Goal: Task Accomplishment & Management: Complete application form

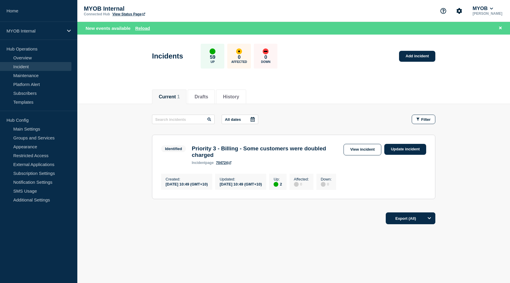
click at [113, 58] on header "Incidents 59 Up 0 Affected 0 Down Add incident" at bounding box center [293, 59] width 432 height 49
click at [18, 13] on link "Home" at bounding box center [38, 11] width 77 height 22
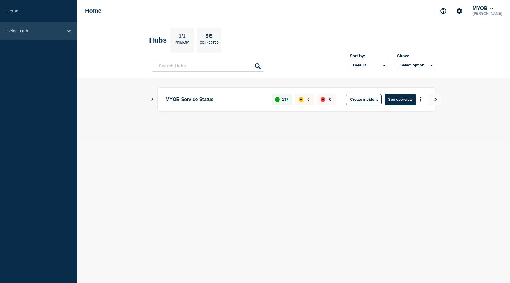
click at [34, 31] on p "Select Hub" at bounding box center [34, 30] width 57 height 5
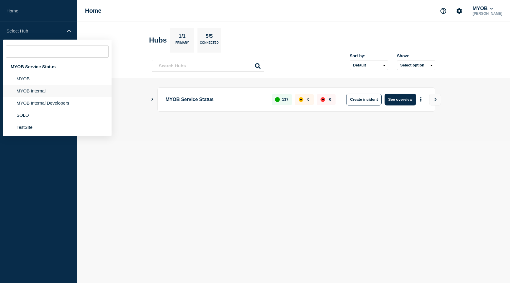
click at [37, 93] on li "MYOB Internal" at bounding box center [57, 91] width 109 height 12
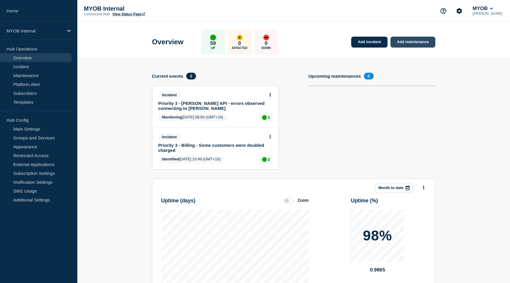
click at [422, 45] on link "Add maintenance" at bounding box center [412, 42] width 45 height 11
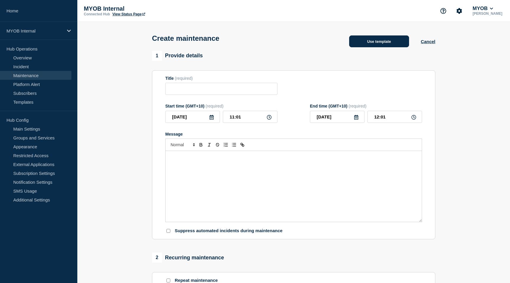
click at [379, 45] on button "Use template" at bounding box center [379, 41] width 60 height 12
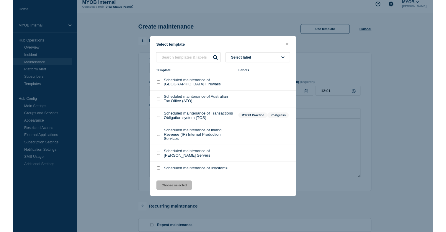
scroll to position [9, 0]
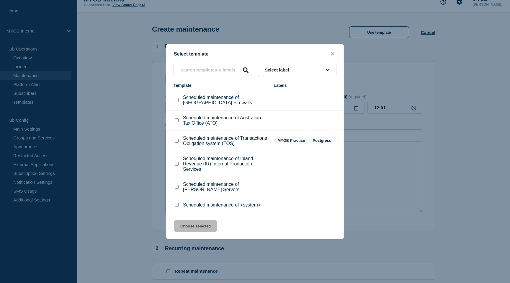
click at [178, 206] on input "Scheduled maintenance of <system> checkbox" at bounding box center [177, 205] width 4 height 4
checkbox input "true"
click at [188, 232] on button "Choose selected" at bounding box center [195, 226] width 43 height 12
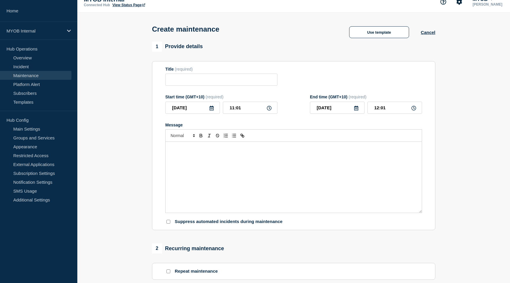
type input "Scheduled maintenance of <system>"
type input "13:01"
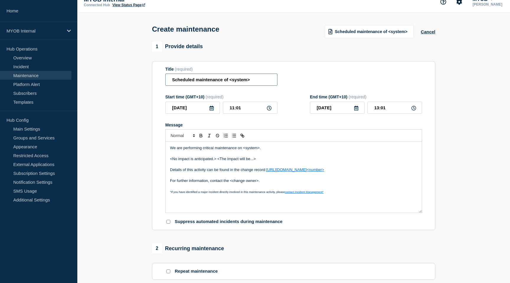
drag, startPoint x: 253, startPoint y: 83, endPoint x: 229, endPoint y: 85, distance: 24.5
click at [229, 85] on input "Scheduled maintenance of <system>" at bounding box center [221, 79] width 112 height 12
drag, startPoint x: 194, startPoint y: 82, endPoint x: 168, endPoint y: 83, distance: 25.4
click at [168, 83] on input "Scheduled maintenance of" at bounding box center [221, 79] width 112 height 12
drag, startPoint x: 220, startPoint y: 82, endPoint x: 245, endPoint y: 84, distance: 25.4
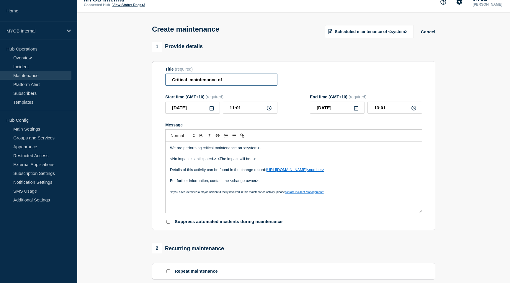
click at [220, 82] on input "Critical maintenance of" at bounding box center [221, 79] width 112 height 12
drag, startPoint x: 189, startPoint y: 83, endPoint x: 195, endPoint y: 83, distance: 5.9
click at [189, 83] on input "Critical maintenance of VPN services" at bounding box center [221, 79] width 112 height 12
click at [172, 83] on input "Critical maintenance of VPN services" at bounding box center [221, 79] width 112 height 12
type input "Critical maintenance of VPN services"
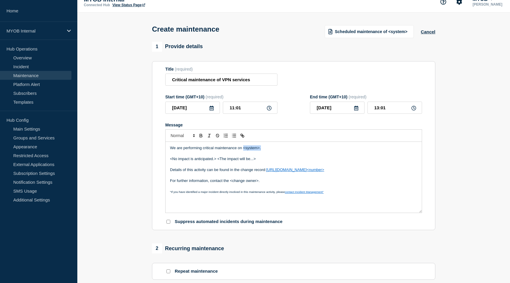
drag, startPoint x: 264, startPoint y: 155, endPoint x: 243, endPoint y: 155, distance: 20.4
click at [243, 150] on p "We are performing critical maintenance on <system>." at bounding box center [293, 147] width 247 height 5
drag, startPoint x: 265, startPoint y: 166, endPoint x: 170, endPoint y: 165, distance: 94.7
click at [170, 161] on p "<No impact is anticipated.> <The impact will be...>" at bounding box center [293, 158] width 247 height 5
click at [221, 83] on input "Critical maintenance of VPN services" at bounding box center [221, 79] width 112 height 12
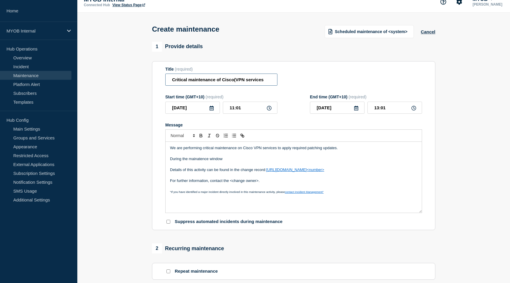
click at [265, 81] on input "Critical maintenance of Cisco(VPN services" at bounding box center [221, 79] width 112 height 12
click at [232, 83] on input "Critical maintenance of Cisco(VPN services)" at bounding box center [221, 79] width 112 height 12
click at [231, 82] on input "Critical maintenance of Cisco(VPN services)" at bounding box center [221, 79] width 112 height 12
click at [202, 161] on p "During the mainatence window" at bounding box center [293, 158] width 247 height 5
click at [204, 161] on p "During the mainatence window" at bounding box center [293, 158] width 247 height 5
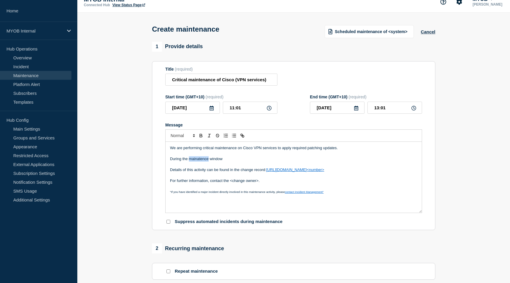
click at [204, 161] on p "During the mainatence window" at bounding box center [293, 158] width 247 height 5
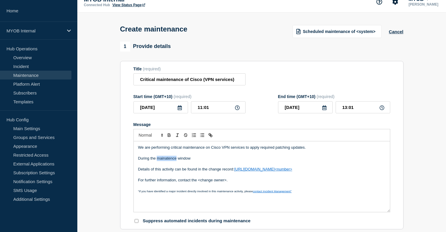
click at [166, 161] on p "During the mainatence window" at bounding box center [261, 158] width 247 height 5
click at [196, 161] on p "During the maintainence window" at bounding box center [261, 158] width 247 height 5
click at [200, 161] on p "During the maintenance window" at bounding box center [261, 158] width 247 height 5
click at [228, 161] on p "During the maintenance window VPN conectivity maybe" at bounding box center [261, 158] width 247 height 5
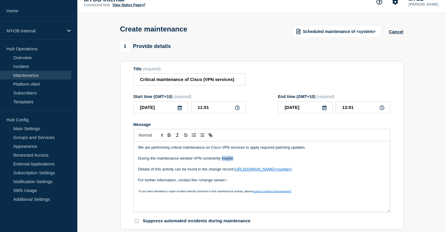
click at [228, 161] on p "During the maintenance window VPN conectivity maybe" at bounding box center [261, 158] width 247 height 5
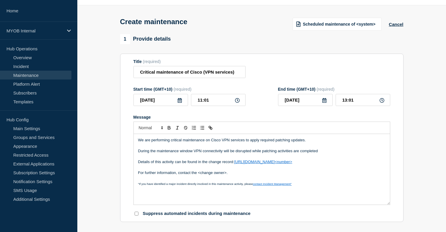
click at [318, 143] on p "We are performing critical maintenance on Cisco VPN services to apply required …" at bounding box center [261, 140] width 247 height 5
click at [251, 154] on p "During the maintenance window VPN connectivity will be disrupted while patching…" at bounding box center [261, 151] width 247 height 5
click at [255, 154] on p "During the maintenance window VPN connectivity will be disrupted berifly while …" at bounding box center [261, 151] width 247 height 5
click at [264, 154] on p "During the maintenance window VPN connectivity will be disrupted briefly while …" at bounding box center [261, 151] width 247 height 5
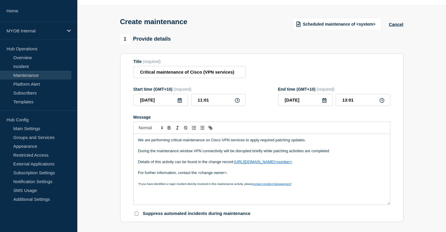
click at [334, 154] on p "During the maintenance window VPN connectivity will be disrupted briefly while …" at bounding box center [261, 151] width 247 height 5
drag, startPoint x: 332, startPoint y: 169, endPoint x: 131, endPoint y: 168, distance: 200.8
click at [131, 168] on section "Title (required) Critical maintenance of Cisco (VPN services) Start time (GMT+1…" at bounding box center [261, 138] width 283 height 169
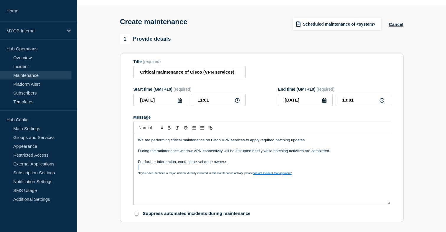
drag, startPoint x: 234, startPoint y: 168, endPoint x: 101, endPoint y: 172, distance: 133.6
drag, startPoint x: 232, startPoint y: 167, endPoint x: 135, endPoint y: 168, distance: 96.4
click at [135, 168] on div "We are performing critical maintenance on Cisco VPN services to apply required …" at bounding box center [262, 169] width 256 height 71
click at [182, 154] on p "During the maintenance window VPN connectivity will be disrupted briefly while …" at bounding box center [261, 151] width 247 height 5
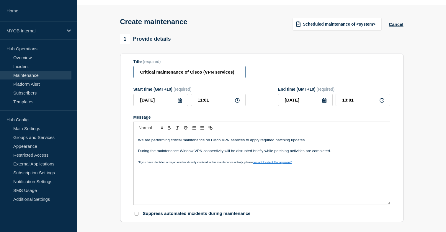
drag, startPoint x: 201, startPoint y: 76, endPoint x: 189, endPoint y: 76, distance: 12.1
click at [189, 76] on input "Critical maintenance of Cisco (VPN services)" at bounding box center [189, 72] width 112 height 12
click at [191, 74] on input "Critical maintenance of (VPN services)" at bounding box center [189, 72] width 112 height 12
click at [219, 76] on input "Critical maintenance of VPN services)" at bounding box center [189, 72] width 112 height 12
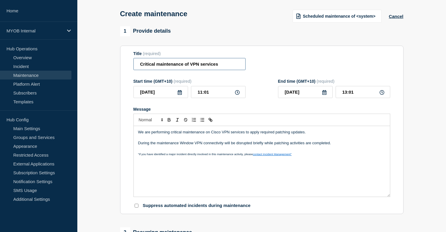
scroll to position [31, 0]
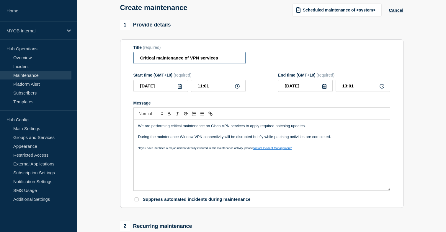
type input "Critical maintenance of VPN services"
click at [278, 129] on p "We are performing critical maintenance on Cisco VPN services to apply required …" at bounding box center [261, 126] width 247 height 5
click at [322, 129] on p "We are performing critical maintenance on Cisco VPN services to apply required …" at bounding box center [261, 126] width 247 height 5
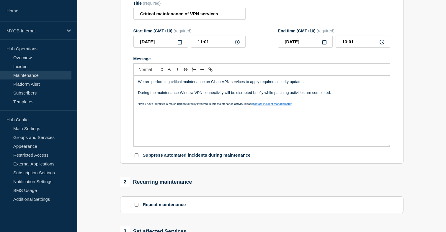
scroll to position [78, 0]
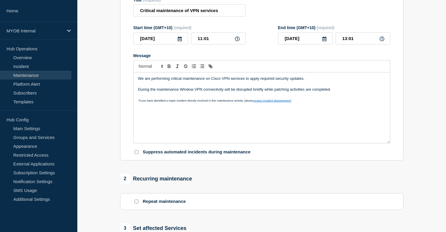
click at [232, 92] on p "During the maintenance Window VPN connectivity will be disrupted briefly while …" at bounding box center [261, 89] width 247 height 5
drag, startPoint x: 263, startPoint y: 96, endPoint x: 231, endPoint y: 97, distance: 32.2
click at [231, 92] on p "During the maintenance Window VPN connectivity will be disrupted briefly while …" at bounding box center [261, 89] width 247 height 5
click at [336, 92] on p "During the maintenance Window VPN connectivity may drop/ be unavailable while p…" at bounding box center [261, 89] width 247 height 5
click at [240, 92] on p "During the maintenance Window VPN connectivity may drop/ be unavailable while p…" at bounding box center [261, 89] width 247 height 5
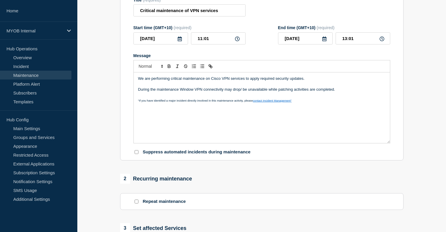
drag, startPoint x: 242, startPoint y: 96, endPoint x: 256, endPoint y: 94, distance: 14.3
click at [242, 92] on p "During the maintenance Window VPN connectivity may drop/ be unavailable while p…" at bounding box center [261, 89] width 247 height 5
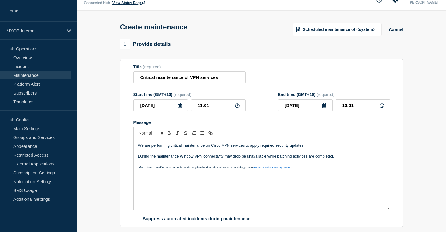
scroll to position [14, 0]
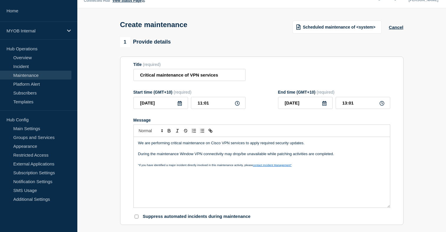
click at [182, 157] on p "During the maintenance Window VPN connectivity may drop/be unavailable while pa…" at bounding box center [261, 154] width 247 height 5
click at [202, 168] on p ""If you have identified a major incident directly involved in this maintenance …" at bounding box center [261, 164] width 247 height 5
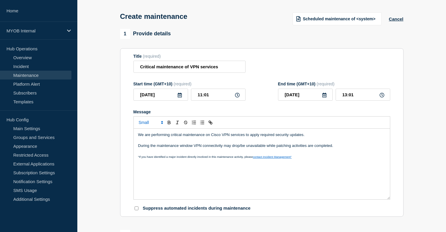
scroll to position [25, 0]
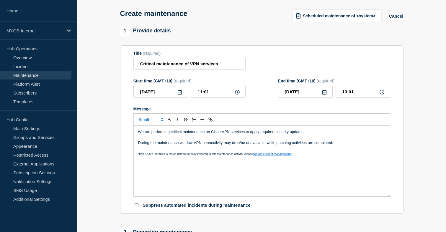
click at [334, 146] on p "During the maintenance window VPN connectivity may drop/be unavailable while pa…" at bounding box center [261, 142] width 247 height 5
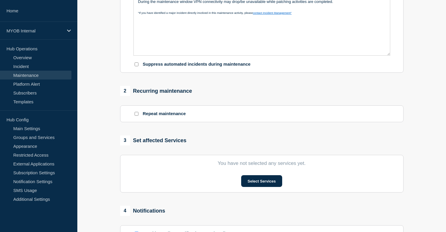
scroll to position [167, 0]
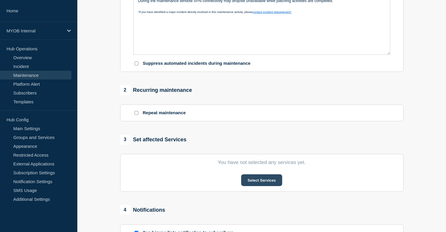
click at [272, 186] on button "Select Services" at bounding box center [261, 181] width 41 height 12
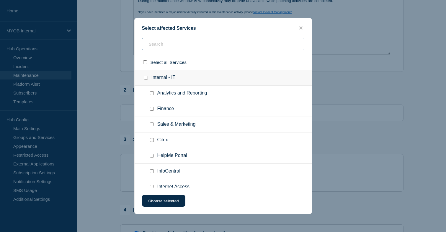
click at [167, 48] on input "text" at bounding box center [223, 44] width 162 height 12
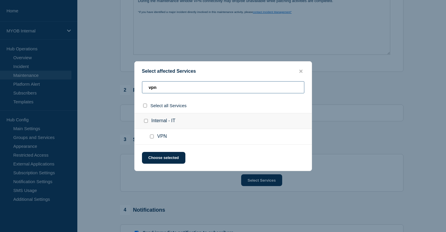
type input "vpn"
click at [151, 138] on input "VPN checkbox" at bounding box center [152, 137] width 4 height 4
checkbox input "true"
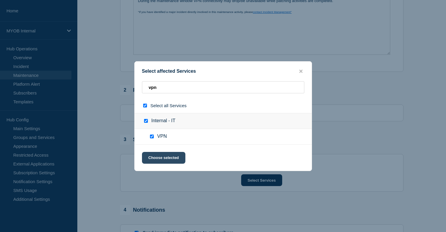
click at [168, 162] on button "Choose selected" at bounding box center [163, 158] width 43 height 12
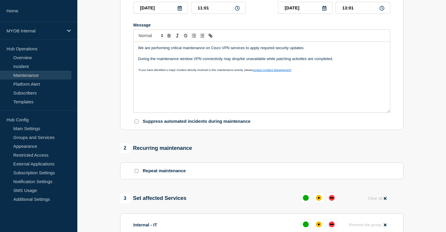
scroll to position [89, 0]
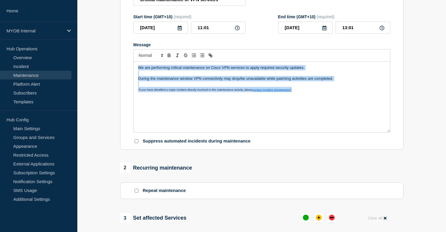
drag, startPoint x: 305, startPoint y: 100, endPoint x: 134, endPoint y: 72, distance: 172.7
click at [134, 72] on div "We are performing critical maintenance on Cisco VPN services to apply required …" at bounding box center [262, 97] width 256 height 71
click at [170, 91] on span ""If you have identified a major incident directly involved in this maintenance …" at bounding box center [195, 89] width 115 height 3
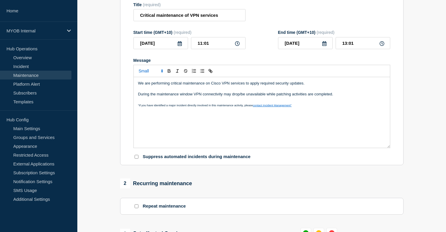
scroll to position [74, 0]
click at [307, 102] on p "Message" at bounding box center [261, 99] width 247 height 5
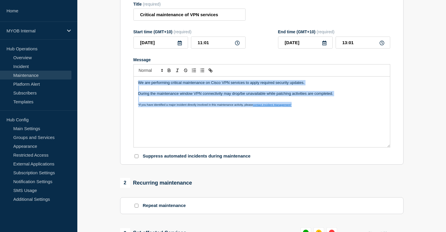
drag, startPoint x: 307, startPoint y: 111, endPoint x: 127, endPoint y: 86, distance: 181.3
click at [127, 86] on section "Title (required) Critical maintenance of VPN services Start time (GMT+10) (requ…" at bounding box center [261, 80] width 283 height 169
copy div "We are performing critical maintenance on Cisco VPN services to apply required …"
click at [183, 15] on input "Critical maintenance of VPN services" at bounding box center [189, 15] width 112 height 12
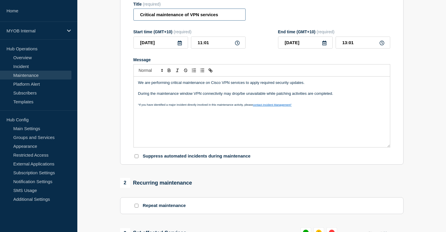
click at [183, 15] on input "Critical maintenance of VPN services" at bounding box center [189, 15] width 112 height 12
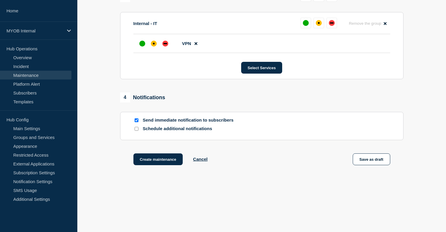
scroll to position [323, 0]
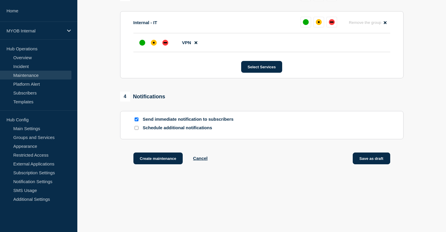
click at [375, 160] on button "Save as draft" at bounding box center [370, 159] width 37 height 12
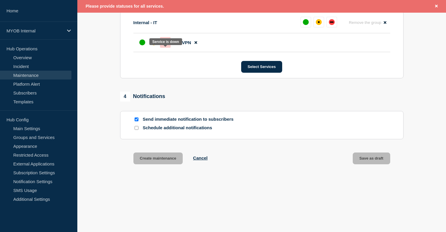
click at [167, 45] on div at bounding box center [165, 42] width 11 height 11
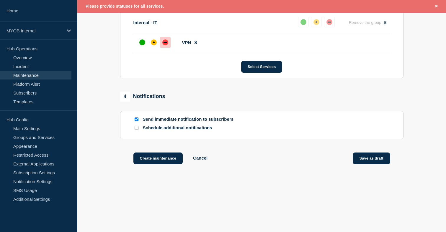
click at [373, 160] on button "Save as draft" at bounding box center [370, 159] width 37 height 12
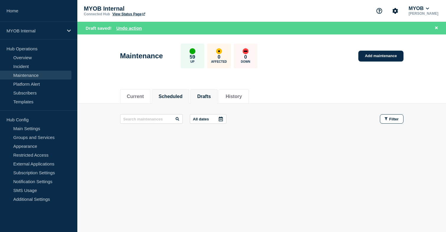
click at [170, 98] on button "Scheduled" at bounding box center [170, 96] width 24 height 5
click at [206, 96] on button "Drafts" at bounding box center [204, 96] width 14 height 5
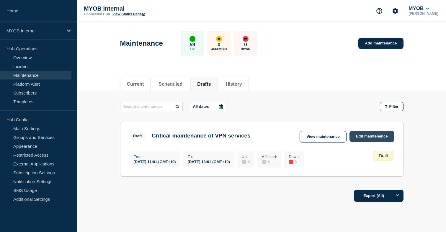
click at [368, 135] on link "Edit maintenance" at bounding box center [371, 136] width 45 height 11
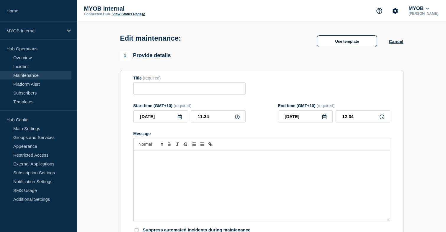
type input "Critical maintenance of VPN services"
type input "11:01"
type input "13:01"
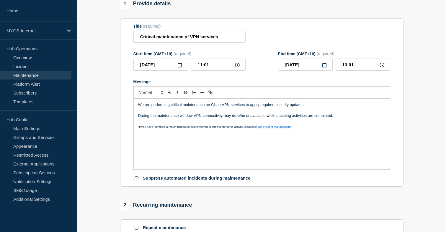
scroll to position [58, 0]
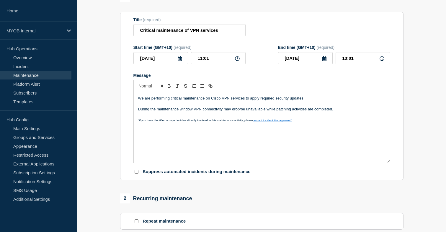
drag, startPoint x: 265, startPoint y: 115, endPoint x: 267, endPoint y: 122, distance: 7.4
click at [265, 112] on p "During the maintenance window VPN connectivity may drop/be unavailable while pa…" at bounding box center [261, 109] width 247 height 5
click at [288, 112] on p "During the maintenance window VPN connectivity may drop/be unavailable for up t…" at bounding box center [261, 109] width 247 height 5
click at [291, 112] on p "During the maintenance window VPN connectivity may drop/be unavailable for up t…" at bounding box center [261, 109] width 247 height 5
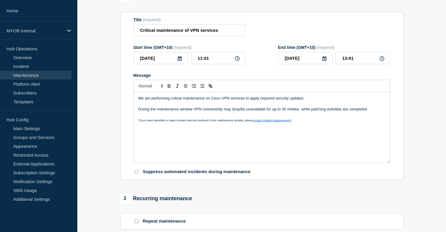
click at [300, 112] on p "During the maintenance window VPN connectivity may drop/be unavailable for up t…" at bounding box center [261, 109] width 247 height 5
click at [295, 112] on p "During the maintenance window VPN connectivity may drop/be unavailable for up t…" at bounding box center [261, 109] width 247 height 5
click at [303, 118] on p "Message" at bounding box center [261, 114] width 247 height 5
click at [317, 112] on p "During the maintenance window VPN connectivity may drop/be unavailable for up t…" at bounding box center [261, 109] width 247 height 5
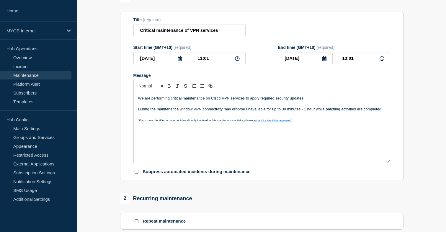
click at [281, 112] on p "During the maintenance window VPN connectivity may drop/be unavailable for up t…" at bounding box center [261, 109] width 247 height 5
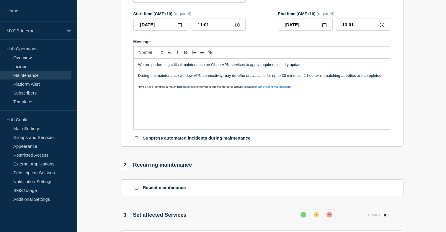
scroll to position [89, 0]
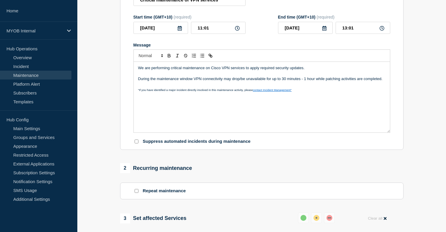
click at [316, 114] on div "We are performing critical maintenance on Cisco VPN services to apply required …" at bounding box center [262, 97] width 256 height 71
click at [302, 93] on p ""If you have identified a major incident directly involved in this maintenance …" at bounding box center [261, 89] width 247 height 5
click at [218, 34] on input "11:01" at bounding box center [218, 28] width 55 height 12
drag, startPoint x: 220, startPoint y: 31, endPoint x: 179, endPoint y: 30, distance: 40.7
click at [179, 30] on div "2025-09-26 11:01" at bounding box center [189, 28] width 112 height 12
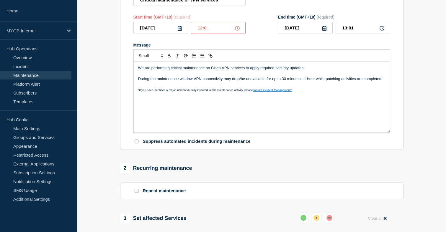
type input "12:00"
drag, startPoint x: 359, startPoint y: 32, endPoint x: 337, endPoint y: 32, distance: 22.7
click at [337, 32] on input "14:00" at bounding box center [362, 28] width 55 height 12
type input "13:00"
click at [293, 46] on form "Title (required) Critical maintenance of VPN services Start time (GMT+10) (requ…" at bounding box center [261, 66] width 257 height 158
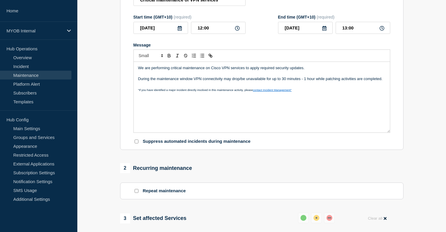
click at [288, 71] on p "We are performing critical maintenance on Cisco VPN services to apply required …" at bounding box center [261, 67] width 247 height 5
click at [304, 76] on p "Message" at bounding box center [261, 73] width 247 height 5
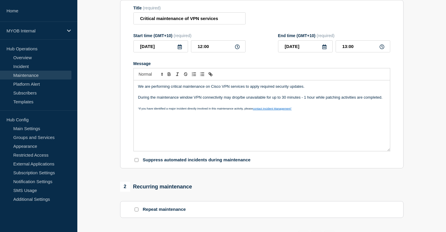
scroll to position [67, 0]
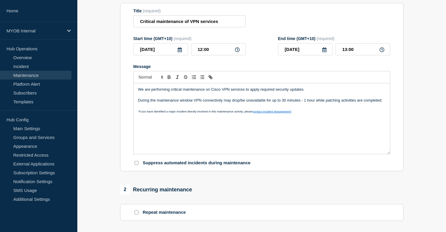
click at [299, 114] on p ""If you have identified a major incident directly involved in this maintenance …" at bounding box center [261, 111] width 247 height 5
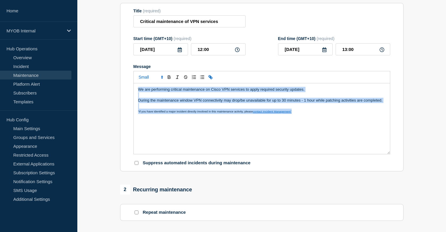
drag, startPoint x: 304, startPoint y: 117, endPoint x: 124, endPoint y: 92, distance: 182.3
click at [123, 92] on section "Title (required) Critical maintenance of VPN services Start time (GMT+10) (requ…" at bounding box center [261, 87] width 283 height 169
copy div "We are performing critical maintenance on Cisco VPN services to apply required …"
click at [211, 103] on p "During the maintenance window VPN connectivity may drop/be unavailable for up t…" at bounding box center [261, 100] width 247 height 5
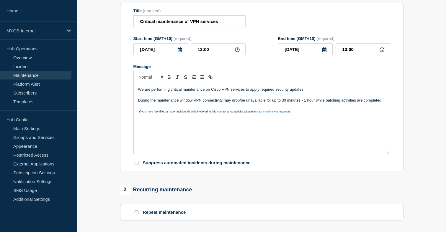
click at [302, 103] on p "During the maintenance window VPN connectivity may drop/be unavailable for up t…" at bounding box center [261, 100] width 247 height 5
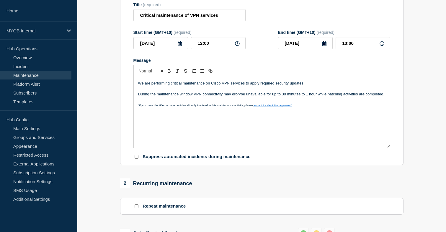
scroll to position [74, 0]
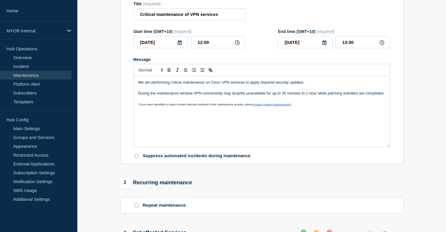
click at [303, 117] on div "We are performing critical maintenance on Cisco VPN services to apply required …" at bounding box center [262, 111] width 256 height 71
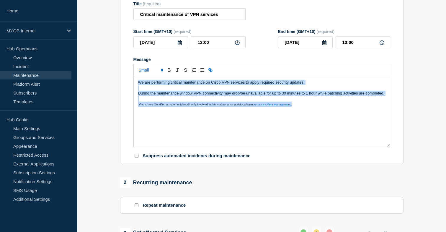
drag, startPoint x: 304, startPoint y: 111, endPoint x: 125, endPoint y: 84, distance: 181.0
click at [125, 84] on section "Title (required) Critical maintenance of VPN services Start time (GMT+10) (requ…" at bounding box center [261, 80] width 283 height 169
copy div "We are performing critical maintenance on Cisco VPN services to apply required …"
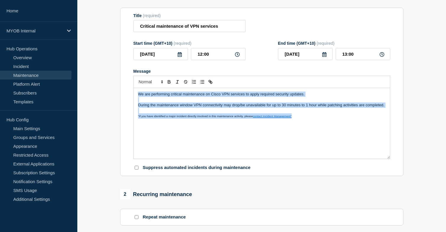
scroll to position [61, 0]
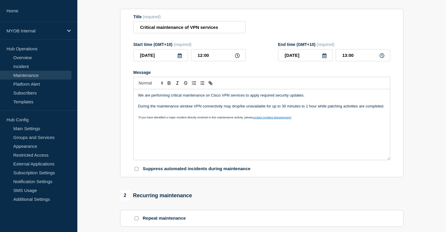
click at [304, 115] on p "Message" at bounding box center [261, 111] width 247 height 5
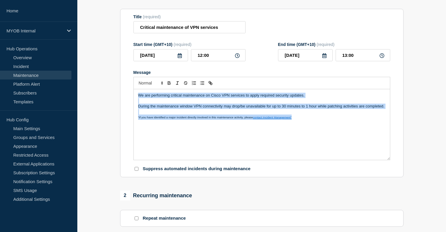
drag, startPoint x: 302, startPoint y: 126, endPoint x: 112, endPoint y: 93, distance: 193.1
click at [112, 93] on section "1 Provide details Title (required) Critical maintenance of VPN services Start t…" at bounding box center [261, 209] width 368 height 440
copy div "We are performing critical maintenance on Cisco VPN services to apply required …"
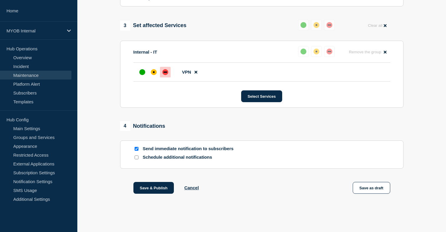
scroll to position [293, 0]
click at [147, 187] on button "Save & Publish" at bounding box center [153, 188] width 41 height 12
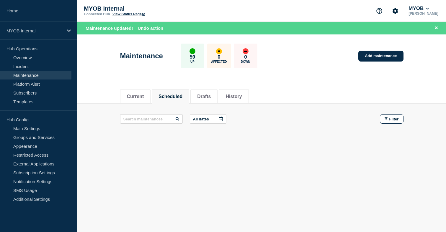
click at [310, 77] on header "Maintenance 59 Up 0 Affected 0 Down Add maintenance" at bounding box center [261, 59] width 368 height 49
click at [203, 89] on li "Drafts" at bounding box center [203, 96] width 27 height 14
click at [175, 94] on button "Scheduled" at bounding box center [170, 96] width 24 height 5
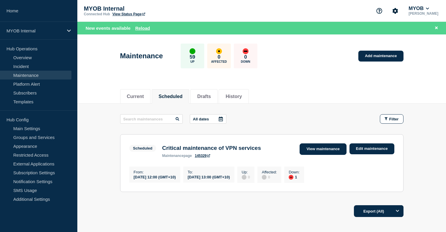
click at [319, 148] on link "View maintenance" at bounding box center [322, 150] width 47 height 12
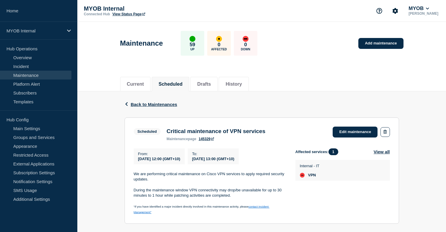
click at [258, 131] on h3 "Critical maintenance of VPN services" at bounding box center [215, 131] width 99 height 6
copy h3 "Critical maintenance of VPN services"
click at [258, 131] on h3 "Critical maintenance of VPN services" at bounding box center [215, 131] width 99 height 6
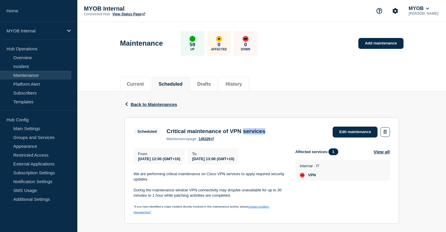
click at [258, 131] on h3 "Critical maintenance of VPN services" at bounding box center [215, 131] width 99 height 6
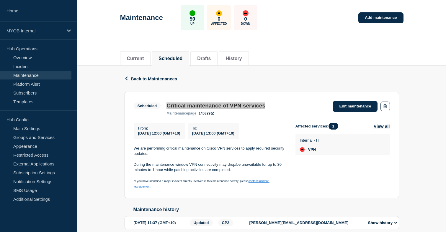
scroll to position [31, 0]
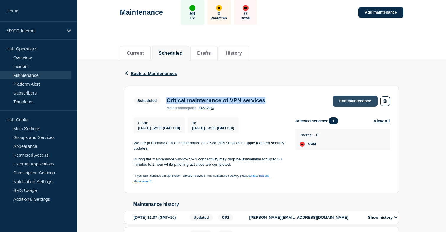
click at [349, 103] on link "Edit maintenance" at bounding box center [354, 101] width 45 height 11
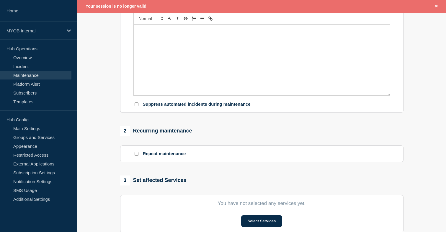
scroll to position [227, 0]
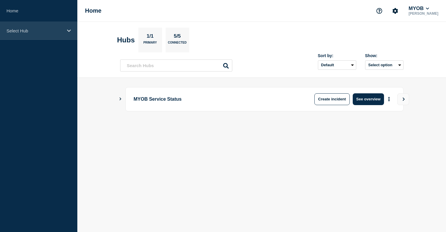
click at [61, 24] on div "Select Hub" at bounding box center [38, 31] width 77 height 18
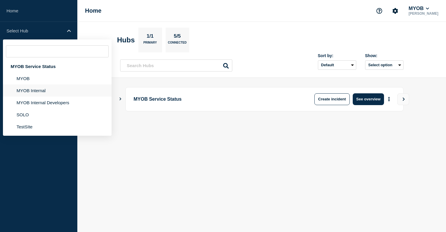
click at [50, 94] on li "MYOB Internal" at bounding box center [57, 91] width 109 height 12
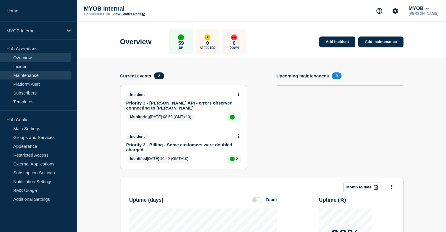
click at [36, 76] on link "Maintenance" at bounding box center [35, 75] width 71 height 9
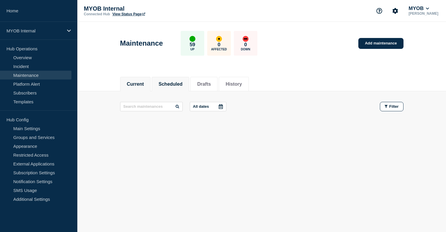
click at [171, 80] on li "Scheduled" at bounding box center [170, 84] width 37 height 14
click at [131, 84] on button "Current" at bounding box center [135, 84] width 17 height 5
click at [174, 84] on button "Scheduled" at bounding box center [170, 84] width 24 height 5
click at [231, 87] on li "History" at bounding box center [234, 84] width 30 height 14
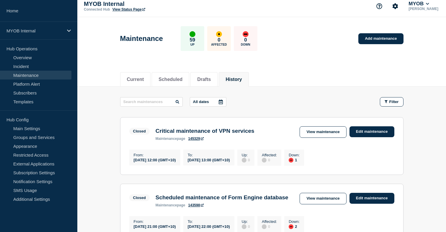
scroll to position [21, 0]
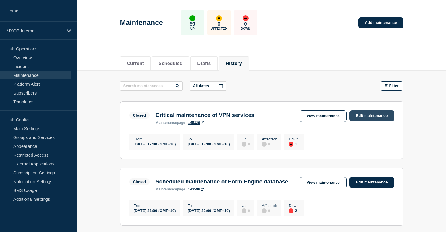
click at [378, 117] on link "Edit maintenance" at bounding box center [371, 116] width 45 height 11
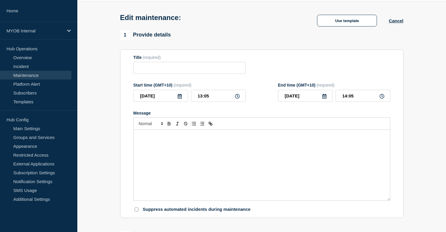
type input "Critical maintenance of VPN services"
type input "12:00"
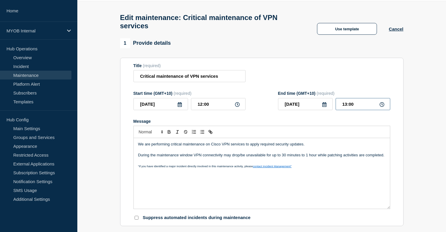
click at [366, 101] on input "13:00" at bounding box center [362, 104] width 55 height 12
type input "13:30"
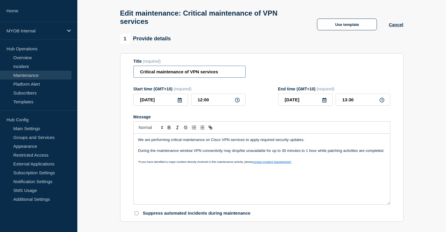
click at [228, 66] on input "Critical maintenance of VPN services" at bounding box center [189, 72] width 112 height 12
click at [253, 68] on div "Title (required) Critical maintenance of VPN services - Exteneded" at bounding box center [261, 68] width 257 height 19
click at [232, 77] on input "Critical maintenance of VPN services - Exteneded" at bounding box center [189, 72] width 112 height 12
click at [225, 75] on input "Critical maintenance of VPN services - Exteneded" at bounding box center [189, 72] width 112 height 12
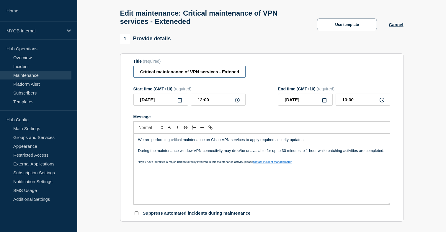
click at [225, 75] on input "Critical maintenance of VPN services - Exteneded" at bounding box center [189, 72] width 112 height 12
click at [270, 78] on div "Title (required) Critical maintenance of VPN services - Extened" at bounding box center [261, 68] width 257 height 19
click at [233, 75] on input "Critical maintenance of VPN services - Extened" at bounding box center [189, 72] width 112 height 12
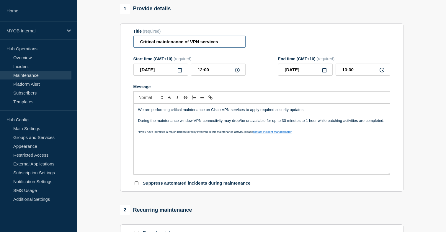
scroll to position [60, 0]
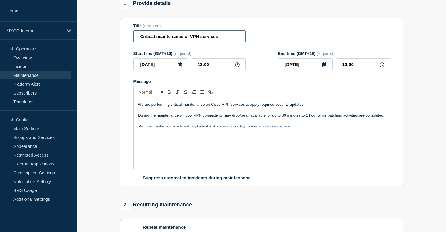
type input "Critical maintenance of VPN services"
click at [288, 115] on p "During the maintenance window VPN connectivity may drop/be unavailable for up t…" at bounding box center [261, 115] width 247 height 5
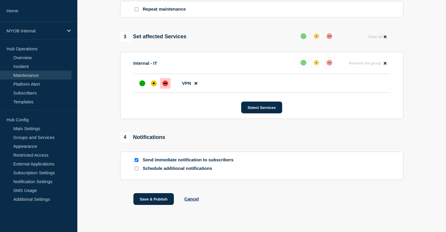
scroll to position [293, 0]
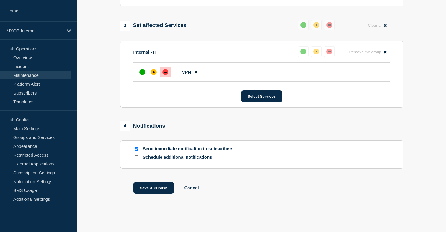
click at [138, 149] on div at bounding box center [136, 149] width 6 height 6
click at [137, 148] on input "Send immediate notification to subscribers" at bounding box center [136, 149] width 4 height 4
checkbox input "false"
click at [160, 189] on button "Save & Publish" at bounding box center [153, 188] width 41 height 12
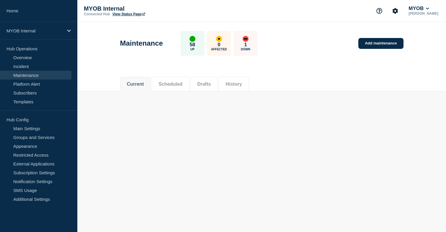
click at [127, 14] on link "View Status Page" at bounding box center [128, 14] width 33 height 4
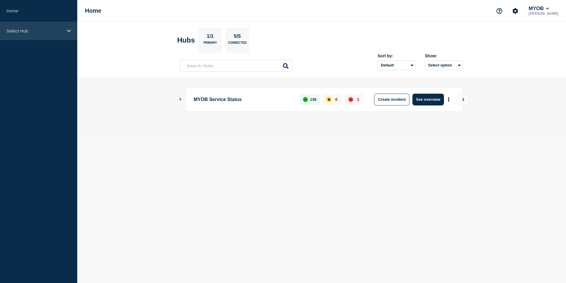
click at [49, 32] on p "Select Hub" at bounding box center [34, 30] width 57 height 5
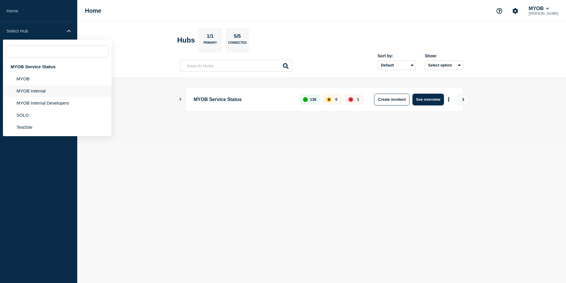
click at [47, 94] on li "MYOB Internal" at bounding box center [57, 91] width 109 height 12
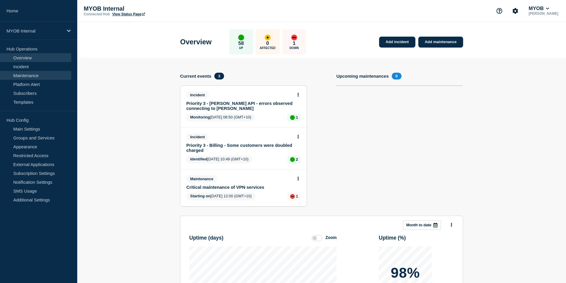
click at [33, 78] on link "Maintenance" at bounding box center [35, 75] width 71 height 9
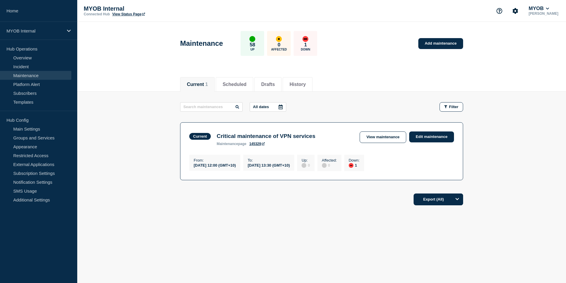
click at [356, 80] on div "Current 1 Scheduled Drafts History" at bounding box center [321, 81] width 283 height 20
click at [375, 137] on link "View maintenance" at bounding box center [383, 137] width 47 height 12
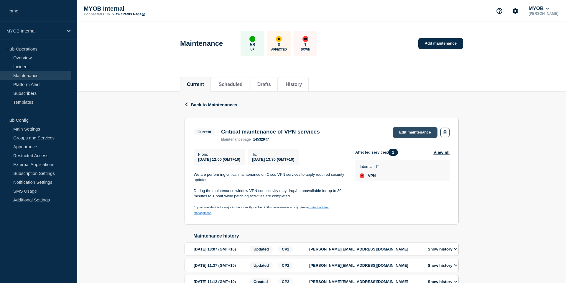
click at [414, 136] on link "Edit maintenance" at bounding box center [415, 132] width 45 height 11
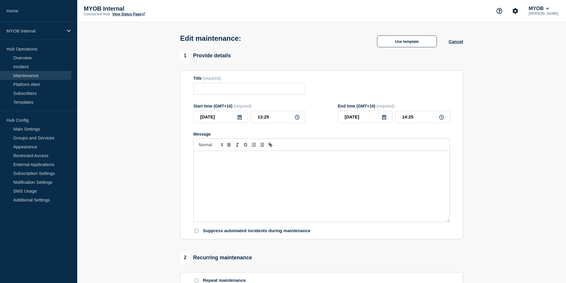
type input "Critical maintenance of VPN services"
type input "12:00"
type input "13:30"
checkbox input "false"
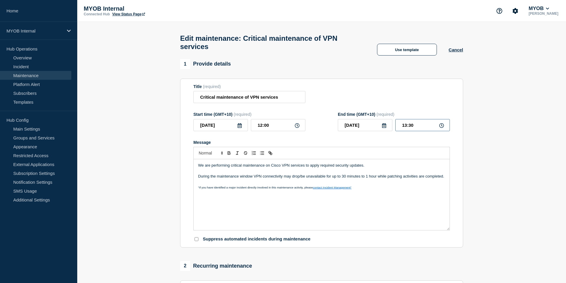
click at [408, 121] on input "13:30" at bounding box center [422, 125] width 55 height 12
click at [419, 120] on input "14:30" at bounding box center [422, 125] width 55 height 12
type input "14:00"
click at [343, 164] on p "We are performing critical maintenance on Cisco VPN services to apply required …" at bounding box center [321, 164] width 247 height 5
drag, startPoint x: 445, startPoint y: 173, endPoint x: 326, endPoint y: 173, distance: 119.4
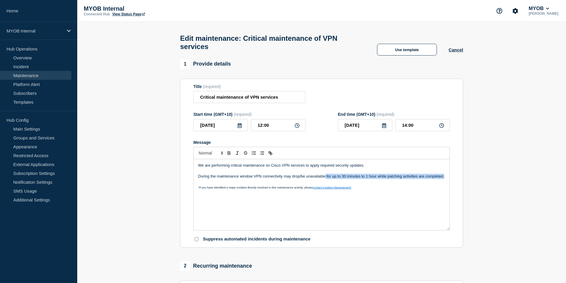
click at [326, 173] on div "We are performing critical maintenance on Cisco VPN services to apply required …" at bounding box center [322, 194] width 256 height 71
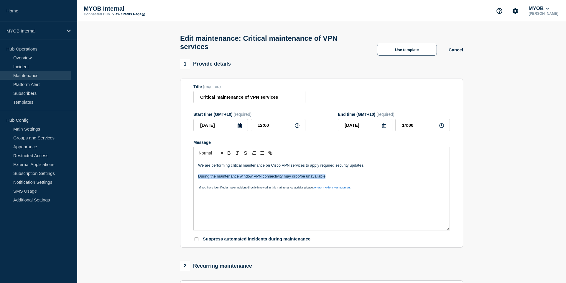
drag, startPoint x: 326, startPoint y: 174, endPoint x: 195, endPoint y: 173, distance: 131.5
click at [194, 173] on div "We are performing critical maintenance on Cisco VPN services to apply required …" at bounding box center [322, 194] width 256 height 71
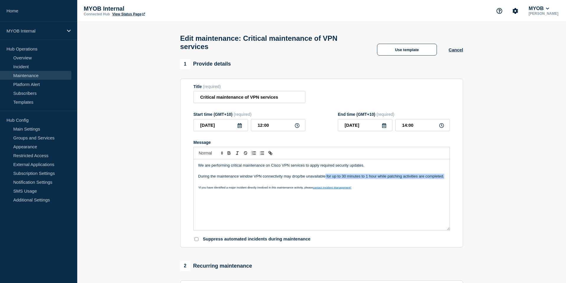
click at [355, 175] on p "During the maintenance window VPN connectivity may drop/be unavailable for up t…" at bounding box center [321, 175] width 247 height 5
drag, startPoint x: 326, startPoint y: 175, endPoint x: 387, endPoint y: 173, distance: 60.5
click at [386, 173] on p "During the maintenance window VPN connectivity may drop/be unavailable for up t…" at bounding box center [321, 175] width 247 height 5
click at [392, 175] on p "During the maintenance window VPN connectivity may drop/be unavailable patching…" at bounding box center [321, 175] width 247 height 5
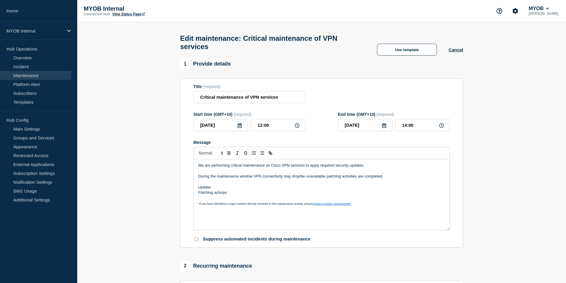
drag, startPoint x: 237, startPoint y: 192, endPoint x: 197, endPoint y: 192, distance: 39.2
click at [197, 192] on div "We are performing critical maintenance on Cisco VPN services to apply required …" at bounding box center [322, 194] width 256 height 71
click at [234, 191] on p "Following application a error was encountered and is currently being troublesho…" at bounding box center [321, 192] width 247 height 5
click at [236, 191] on p "Following application a error was encountered and is currently being troublesho…" at bounding box center [321, 192] width 247 height 5
click at [237, 191] on p "Following application a error was encountered and is currently being troublesho…" at bounding box center [321, 192] width 247 height 5
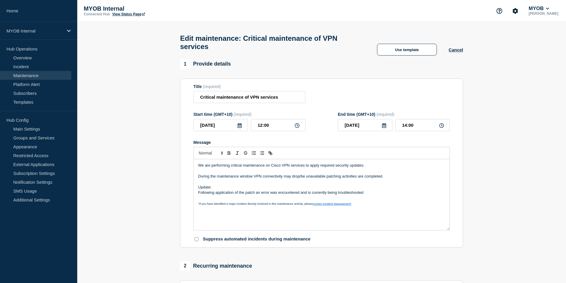
click at [365, 191] on p "Following application of the patch an error was encountered and is currently be…" at bounding box center [321, 192] width 247 height 5
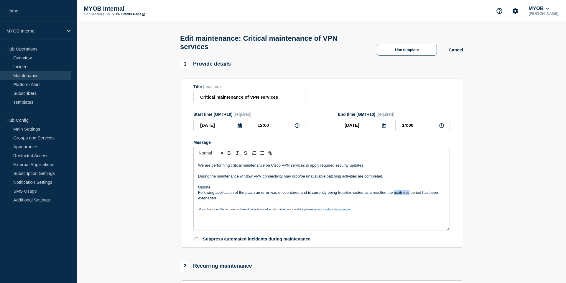
click at [398, 191] on p "Following application of the patch an error was encountered and is currently be…" at bounding box center [321, 195] width 247 height 11
click at [226, 91] on input "Critical maintenance of VPN services" at bounding box center [249, 97] width 112 height 12
click at [407, 194] on p "Following application of the patch an error was encountered and is currently be…" at bounding box center [321, 195] width 247 height 11
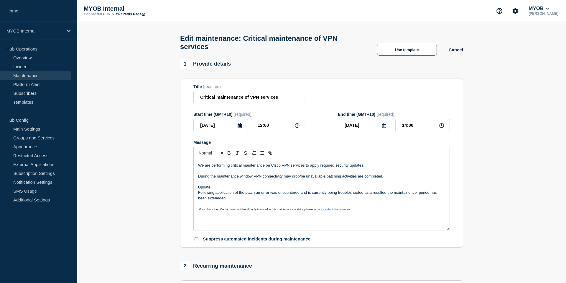
click at [407, 192] on p "Following application of the patch an error was encountered and is currently be…" at bounding box center [321, 195] width 247 height 11
click at [418, 190] on p "Following application of the patch an error was encountered and is currently be…" at bounding box center [321, 195] width 247 height 11
click at [224, 201] on p "Message" at bounding box center [321, 203] width 247 height 5
click at [346, 210] on div "We are performing critical maintenance on Cisco VPN services to apply required …" at bounding box center [322, 194] width 256 height 71
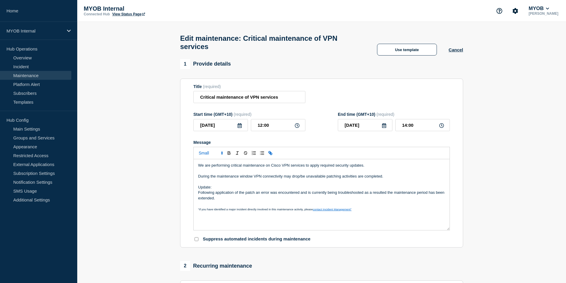
click at [382, 217] on div "We are performing critical maintenance on Cisco VPN services to apply required …" at bounding box center [322, 194] width 256 height 71
click at [364, 191] on p "Following application of the patch an error was encountered and is currently be…" at bounding box center [321, 195] width 247 height 11
click at [377, 208] on p ""If you have identified a major incident directly involved in this maintenance …" at bounding box center [321, 208] width 247 height 5
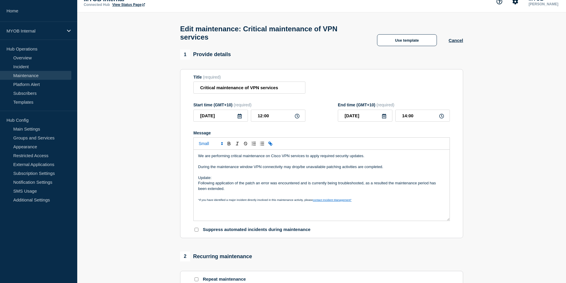
scroll to position [10, 0]
click at [223, 187] on p "Following application of the patch an error was encountered and is currently be…" at bounding box center [321, 185] width 247 height 11
drag, startPoint x: 423, startPoint y: 113, endPoint x: 391, endPoint y: 113, distance: 31.9
click at [391, 113] on div "[DATE] 14:00" at bounding box center [394, 115] width 112 height 12
click at [228, 186] on p "Following application of the patch an error was encountered and is currently be…" at bounding box center [321, 185] width 247 height 11
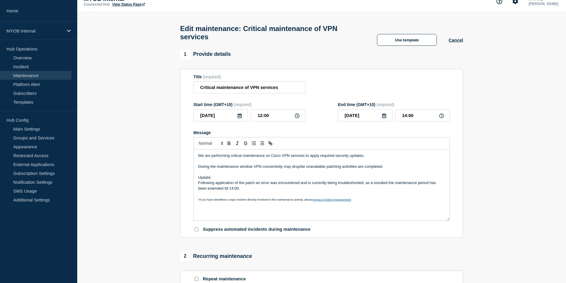
click at [247, 191] on p "Message" at bounding box center [321, 193] width 247 height 5
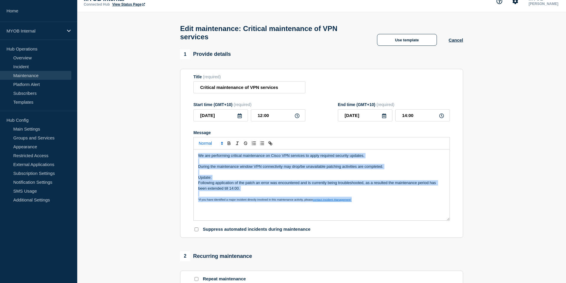
drag, startPoint x: 369, startPoint y: 201, endPoint x: 208, endPoint y: 137, distance: 173.4
click at [208, 137] on div "We are performing critical maintenance on Cisco VPN services to apply required …" at bounding box center [321, 178] width 257 height 83
copy div "We are performing critical maintenance on Cisco VPN services to apply required …"
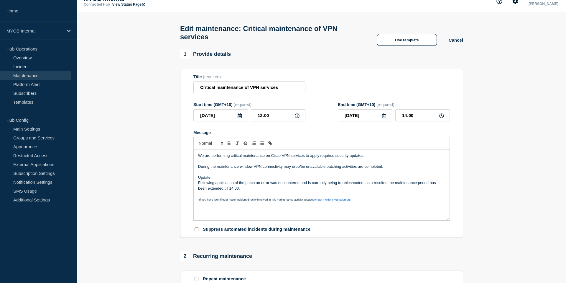
click at [352, 199] on p ""If you have identified a major incident directly involved in this maintenance …" at bounding box center [321, 198] width 247 height 5
click at [325, 164] on p "During the maintenance window VPN connectivity may drop/be unavailable patching…" at bounding box center [321, 166] width 247 height 5
click at [366, 175] on p "Update:" at bounding box center [321, 177] width 247 height 5
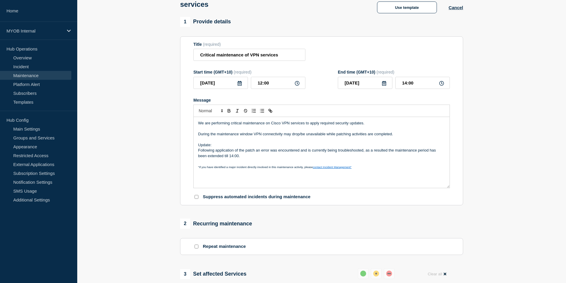
scroll to position [49, 0]
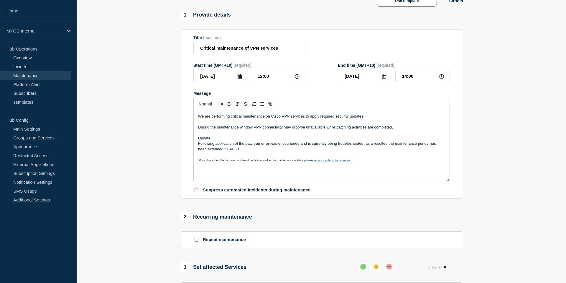
click at [353, 142] on p "Following application of the patch an error was encountered and is currently be…" at bounding box center [321, 146] width 247 height 11
drag, startPoint x: 365, startPoint y: 142, endPoint x: 394, endPoint y: 142, distance: 29.2
click at [394, 142] on p "Following application of the patch an error was encountered and is currently be…" at bounding box center [321, 146] width 247 height 11
click at [400, 143] on p "Following application of the patch an error was encountered and is currently be…" at bounding box center [321, 146] width 247 height 11
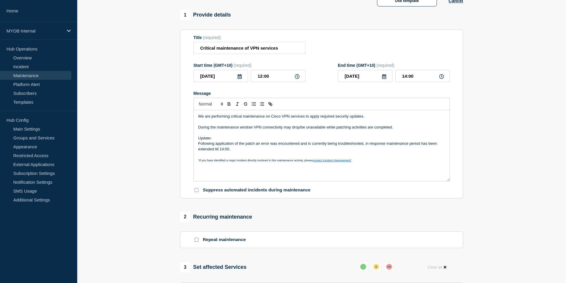
click at [407, 153] on p "Message" at bounding box center [321, 154] width 247 height 5
click at [385, 141] on p "Following application of the patch an error was encountered and is currently be…" at bounding box center [321, 146] width 247 height 11
click at [362, 152] on p "Message" at bounding box center [321, 154] width 247 height 5
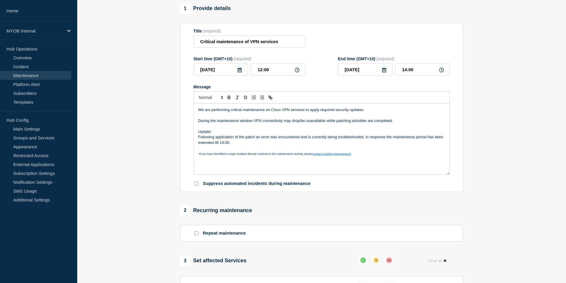
scroll to position [57, 0]
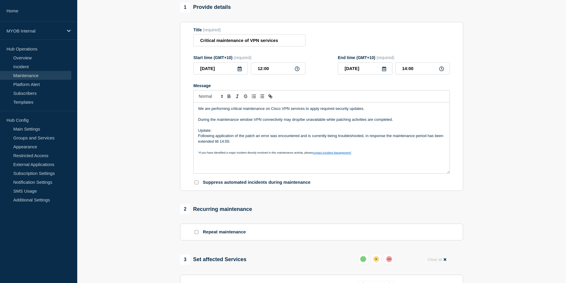
click at [229, 140] on p "Following application of the patch an error was encountered and is currently be…" at bounding box center [321, 138] width 247 height 11
click at [255, 150] on p ""If you have identified a major incident directly involved in this maintenance …" at bounding box center [321, 152] width 247 height 5
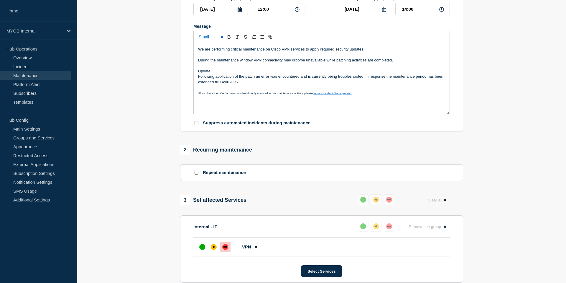
scroll to position [243, 0]
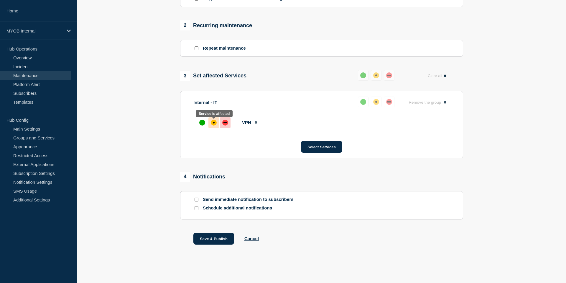
click at [213, 124] on div at bounding box center [213, 122] width 11 height 11
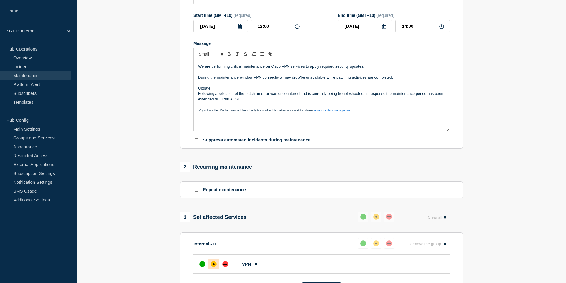
scroll to position [98, 0]
click at [344, 91] on p "Following application of the patch an error was encountered and is currently be…" at bounding box center [321, 96] width 247 height 11
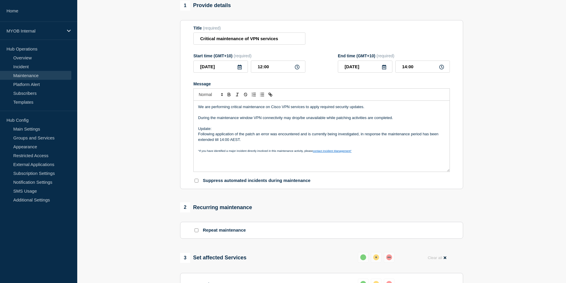
scroll to position [55, 0]
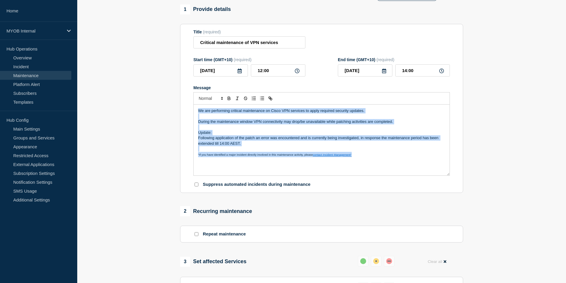
drag, startPoint x: 362, startPoint y: 153, endPoint x: 165, endPoint y: 93, distance: 206.1
click at [165, 93] on section "1 Provide details Title (required) Critical maintenance of VPN services Start t…" at bounding box center [321, 224] width 489 height 440
copy div "We are performing critical maintenance on Cisco VPN services to apply required …"
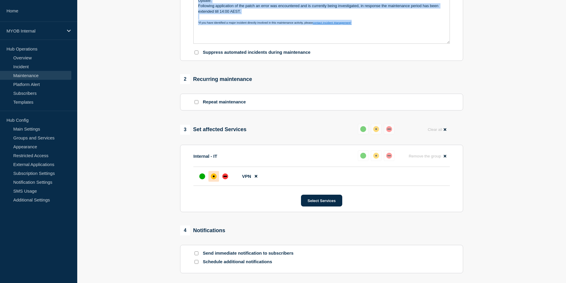
scroll to position [243, 0]
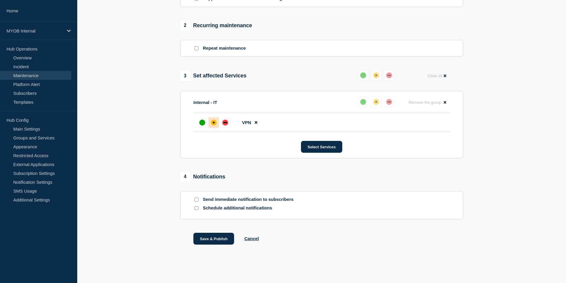
click at [195, 198] on input "Send immediate notification to subscribers" at bounding box center [197, 199] width 4 height 4
checkbox input "true"
click at [215, 236] on button "Save & Publish" at bounding box center [213, 238] width 41 height 12
